Goal: Information Seeking & Learning: Learn about a topic

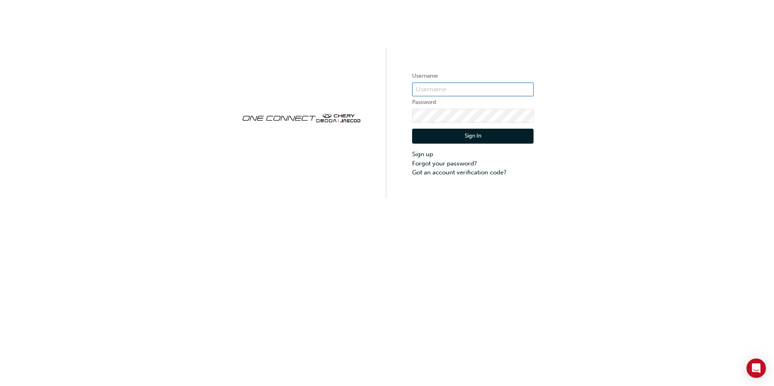
type input "CHAU1305"
click at [456, 137] on button "Sign In" at bounding box center [472, 136] width 121 height 15
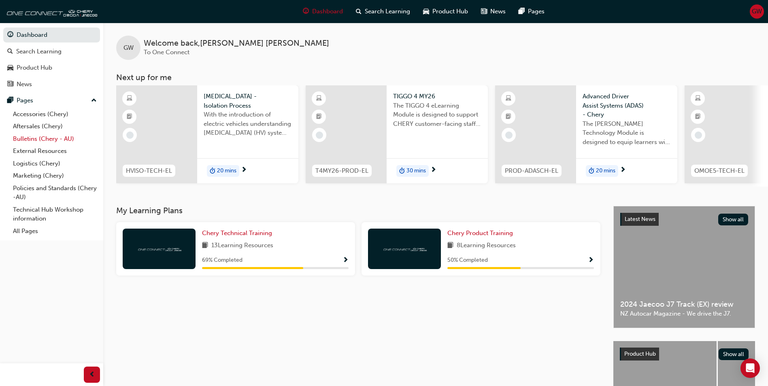
click at [55, 139] on link "Bulletins (Chery - AU)" at bounding box center [55, 139] width 90 height 13
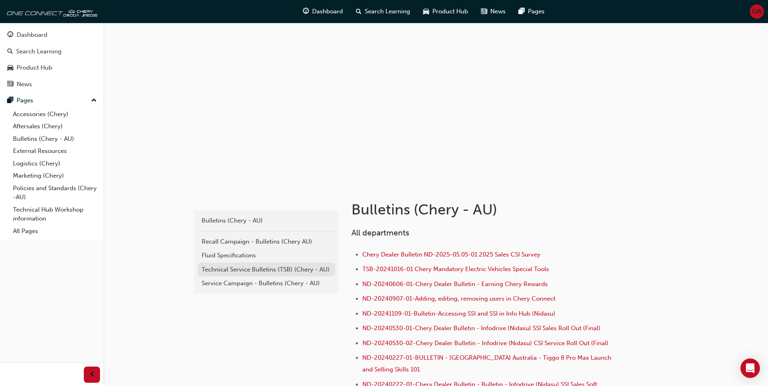
click at [217, 270] on div "Technical Service Bulletins (TSB) (Chery - AU)" at bounding box center [267, 269] width 130 height 9
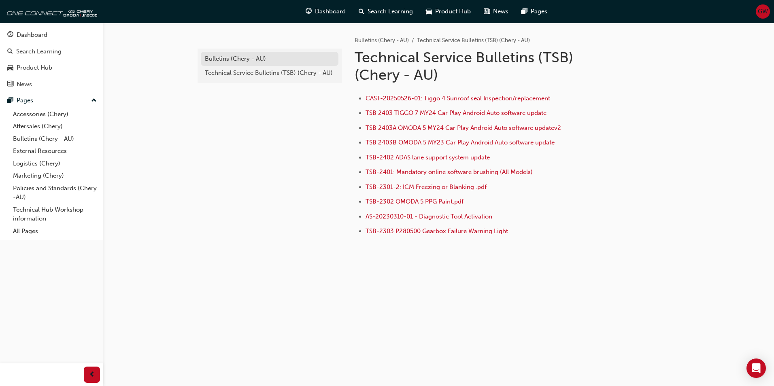
click at [253, 58] on div "Bulletins (Chery - AU)" at bounding box center [270, 58] width 130 height 9
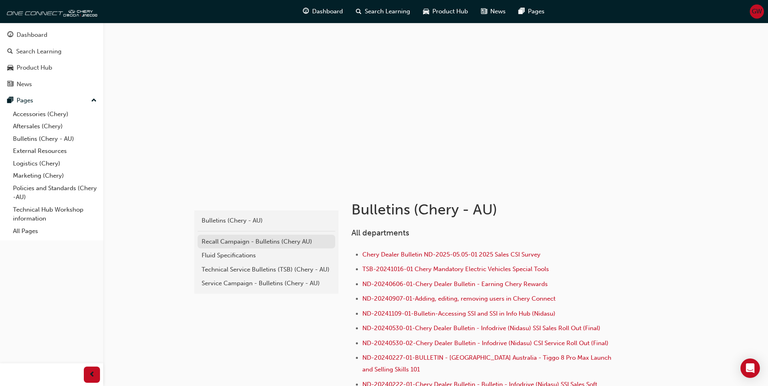
click at [261, 238] on div "Recall Campaign - Bulletins (Chery AU)" at bounding box center [267, 241] width 130 height 9
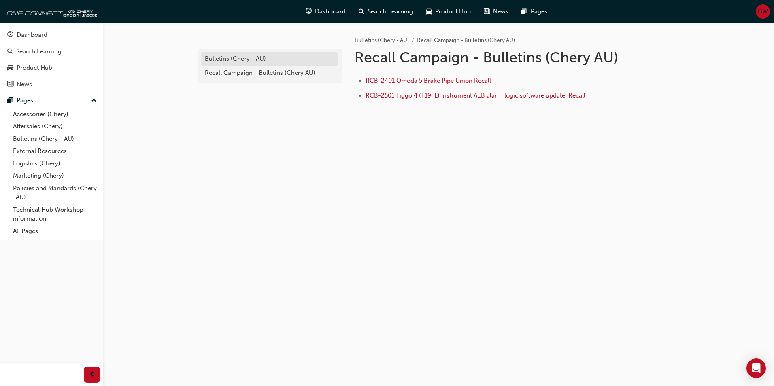
click at [266, 59] on div "Bulletins (Chery - AU)" at bounding box center [270, 58] width 130 height 9
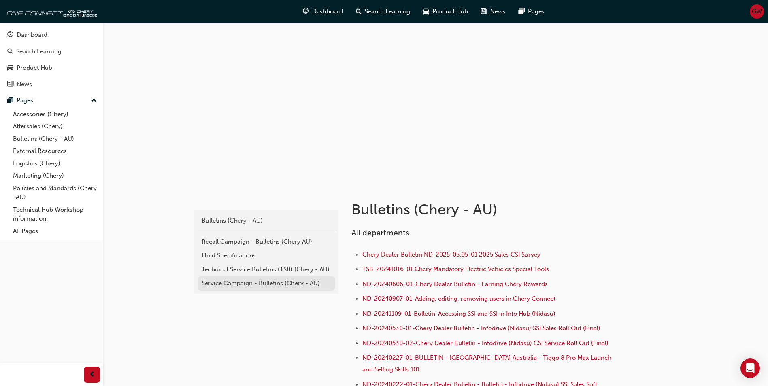
click at [260, 287] on div "Service Campaign - Bulletins (Chery - AU)" at bounding box center [267, 283] width 130 height 9
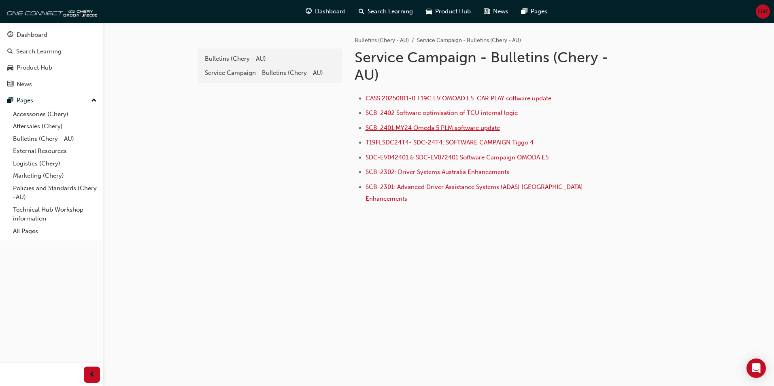
click at [433, 127] on span "SCB-2401 MY24 Omoda 5 PLM software update" at bounding box center [432, 127] width 134 height 7
